Goal: Information Seeking & Learning: Learn about a topic

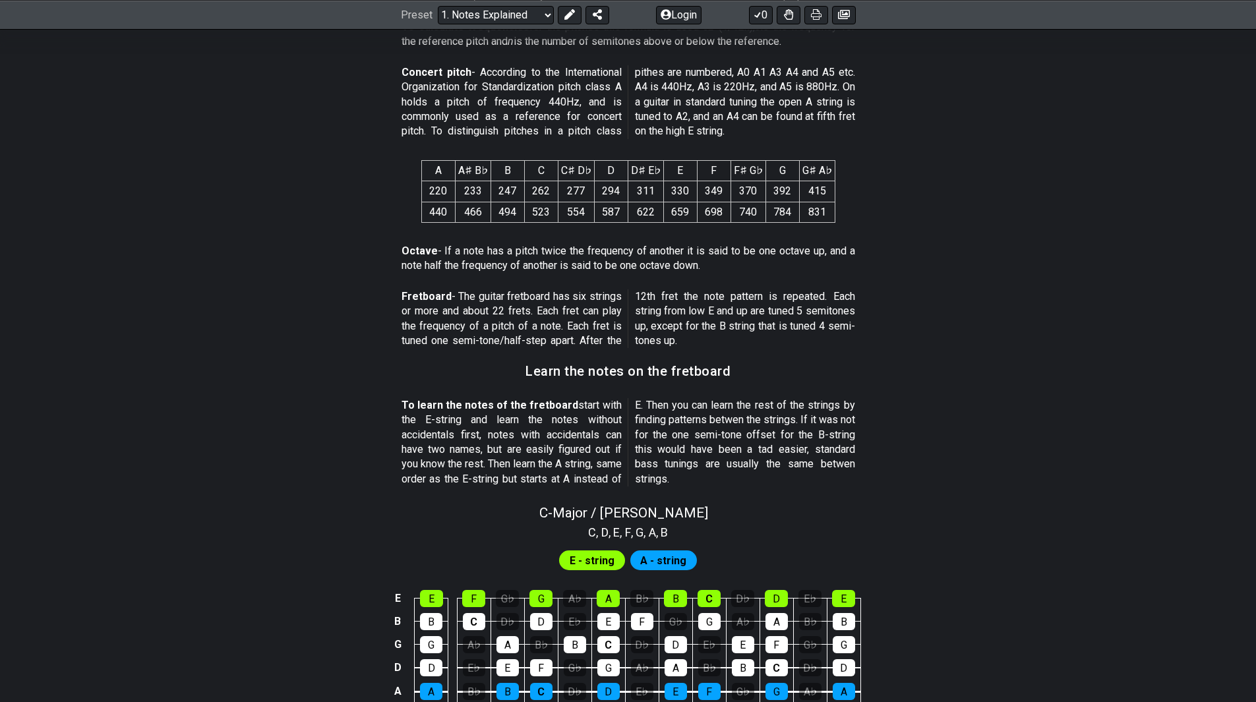
scroll to position [923, 0]
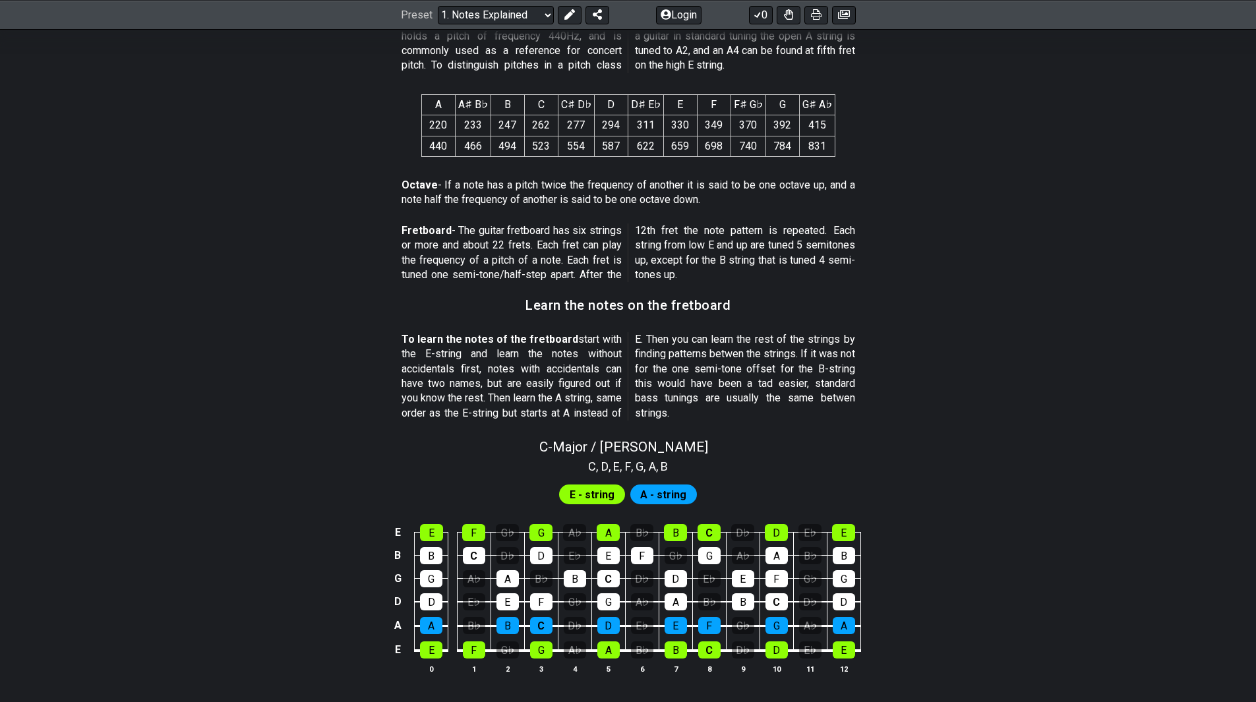
click at [535, 333] on strong "To learn the notes of the fretboard" at bounding box center [489, 339] width 177 height 13
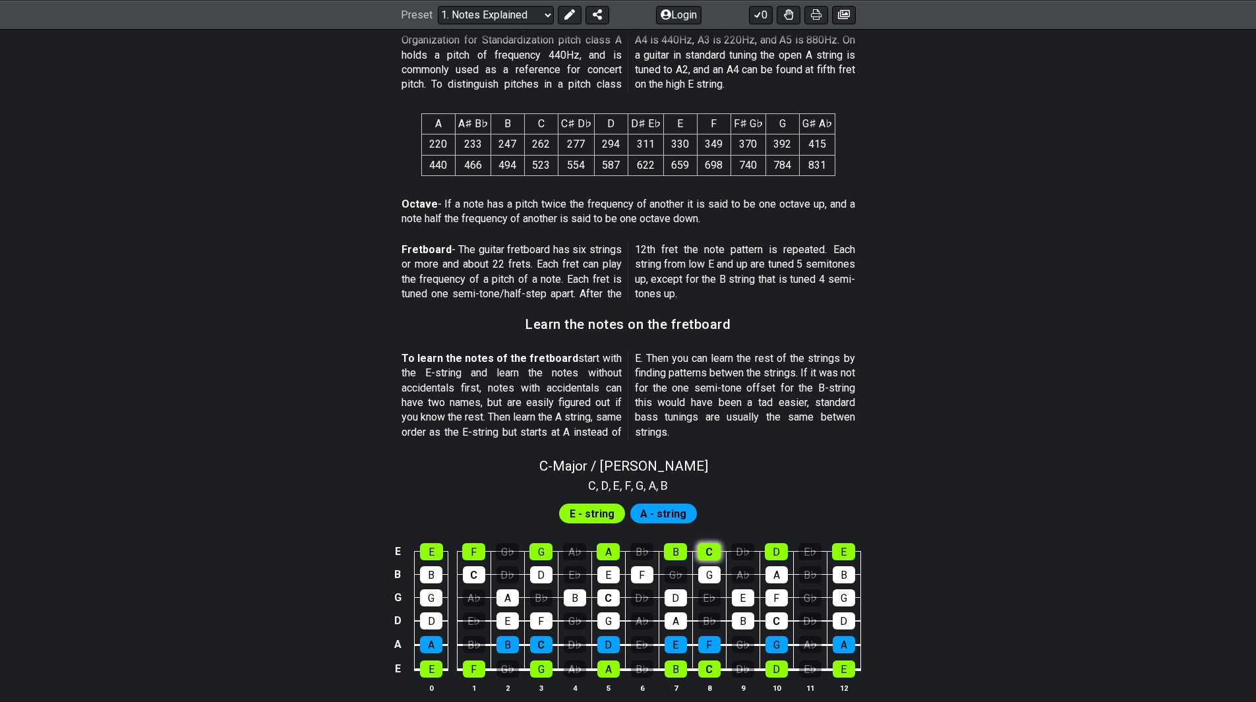
scroll to position [868, 0]
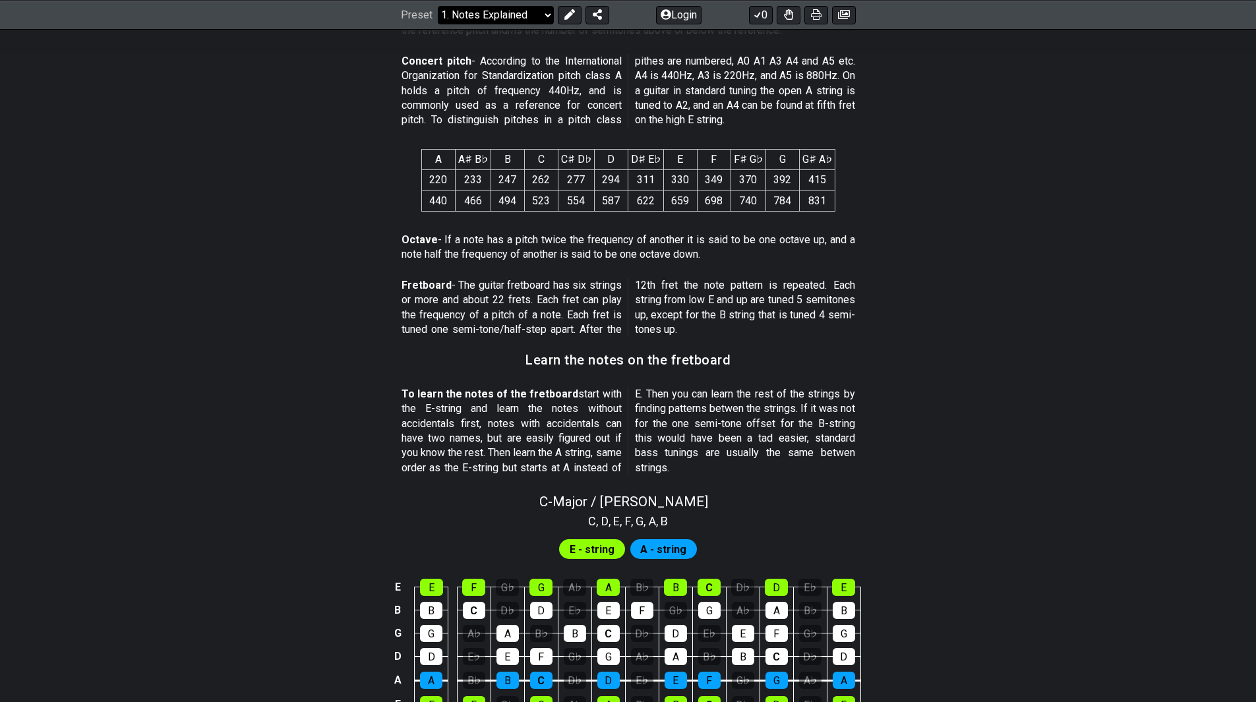
click at [514, 18] on select "Welcome to #fretflip! Initial Preset Custom Preset Minor Pentatonic Major Penta…" at bounding box center [496, 14] width 116 height 18
click at [438, 24] on select "Welcome to #fretflip! Initial Preset Custom Preset Minor Pentatonic Major Penta…" at bounding box center [496, 14] width 116 height 18
select select "/scale-degrees-and-intervals"
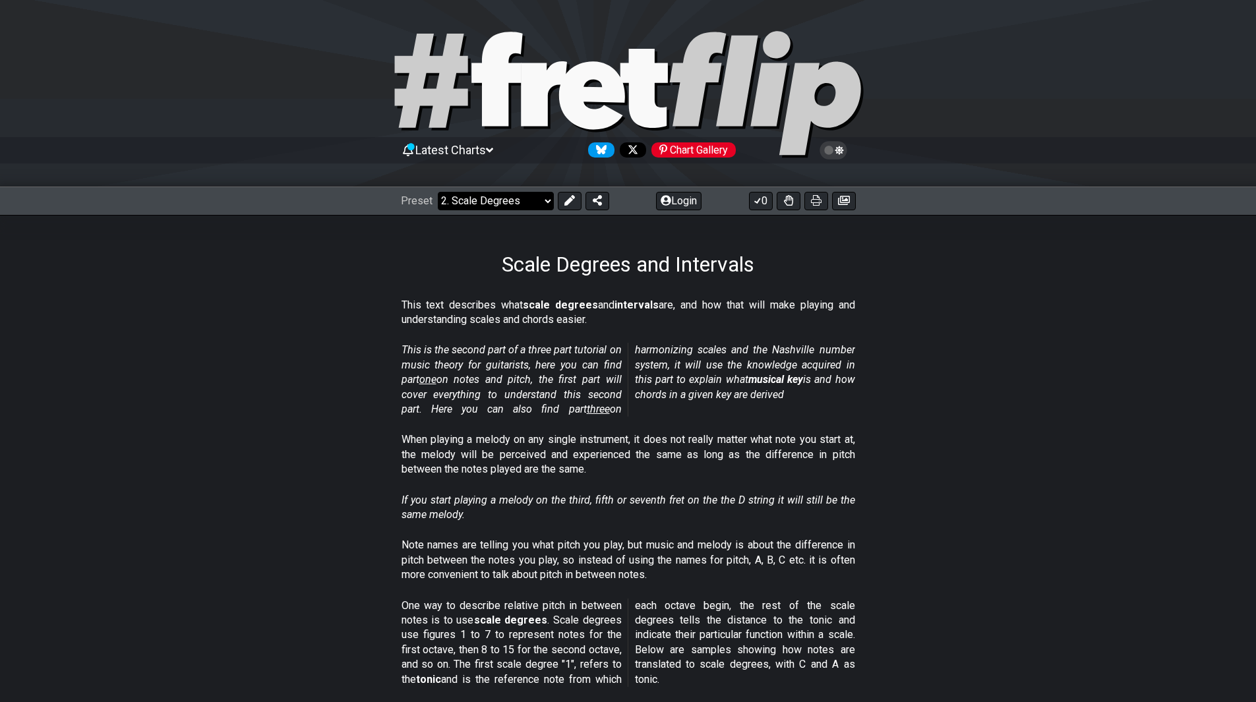
click at [536, 198] on select "Welcome to #fretflip! Initial Preset Custom Preset Minor Pentatonic Major Penta…" at bounding box center [496, 201] width 116 height 18
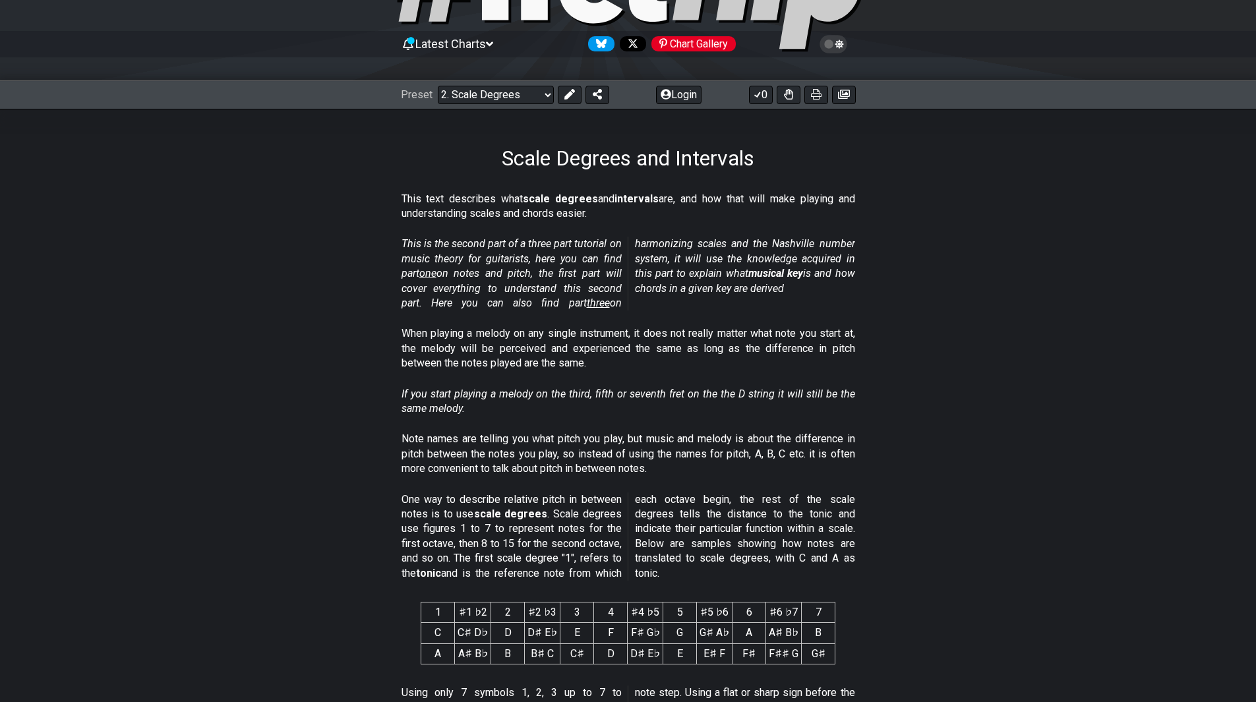
scroll to position [132, 0]
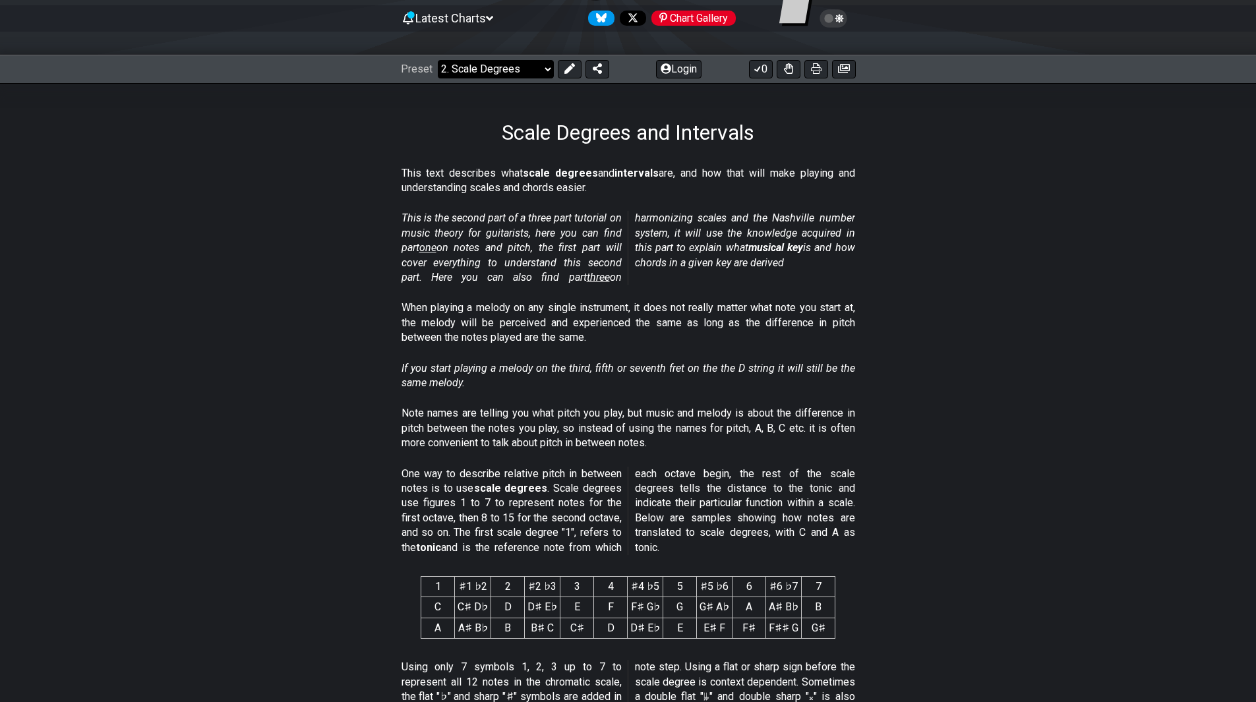
click at [539, 67] on select "Welcome to #fretflip! Initial Preset Custom Preset Minor Pentatonic Major Penta…" at bounding box center [496, 69] width 116 height 18
click at [906, 252] on section "This is the second part of a three part tutorial on music theory for guitarists…" at bounding box center [628, 251] width 1028 height 90
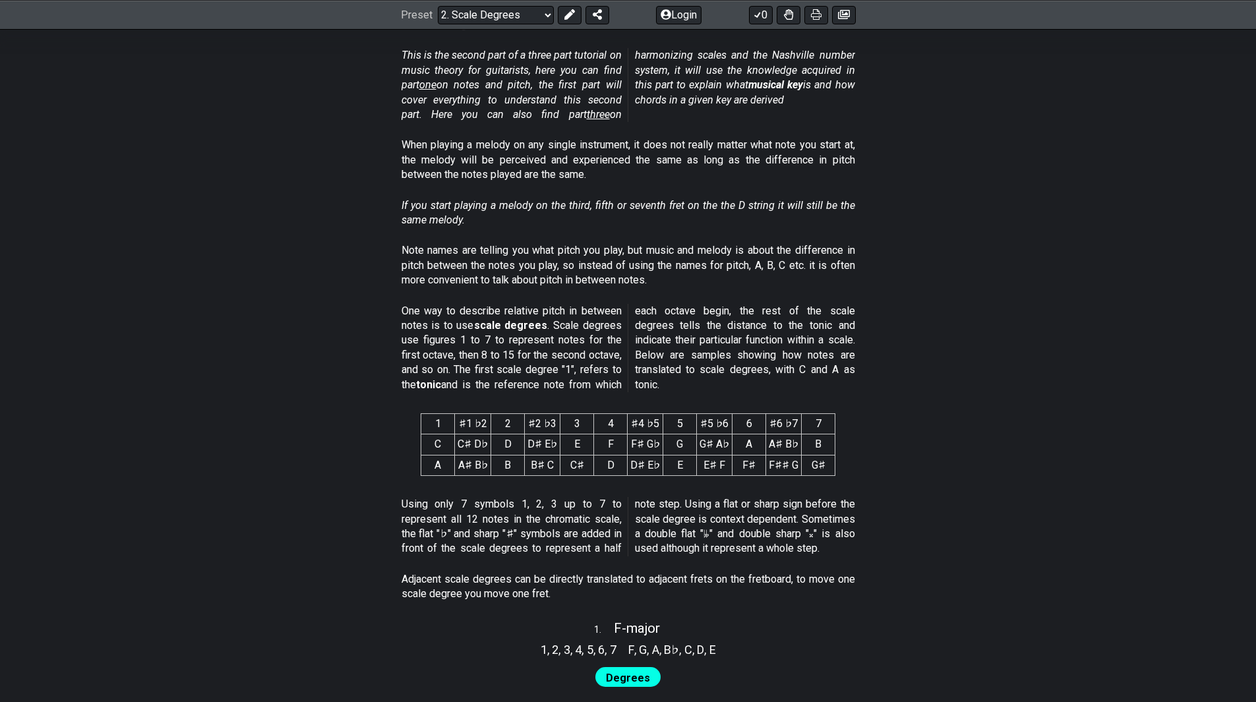
scroll to position [659, 0]
